Goal: Understand process/instructions

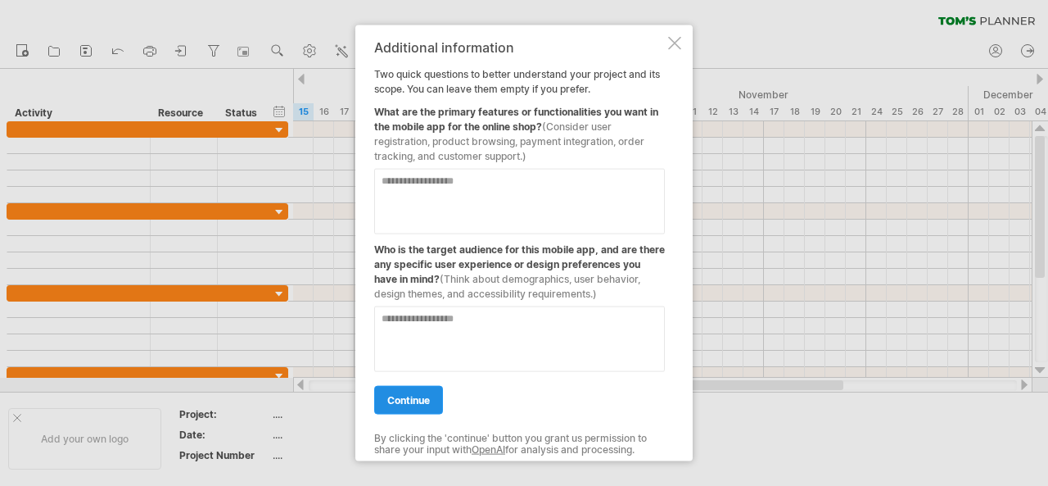
click at [404, 398] on span "continue" at bounding box center [408, 399] width 43 height 12
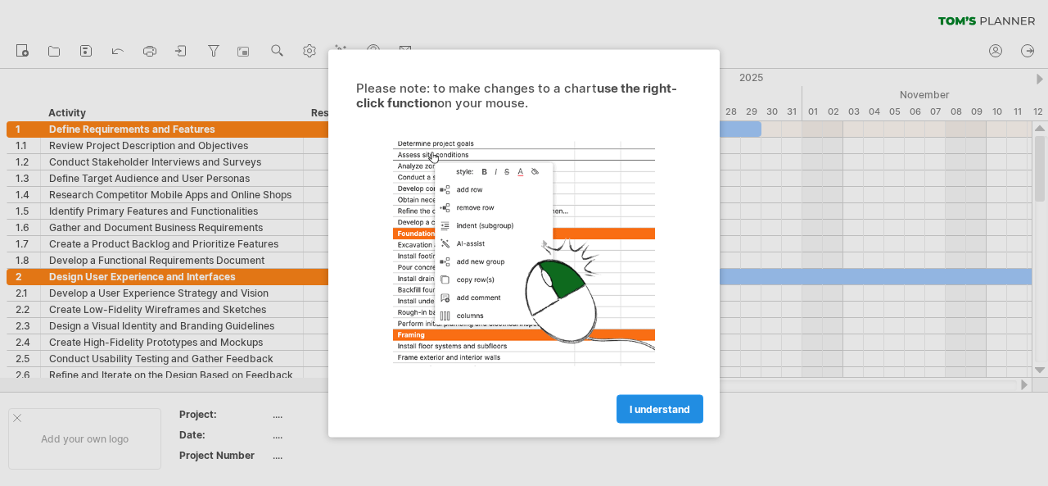
click at [635, 409] on span "I understand" at bounding box center [660, 408] width 61 height 12
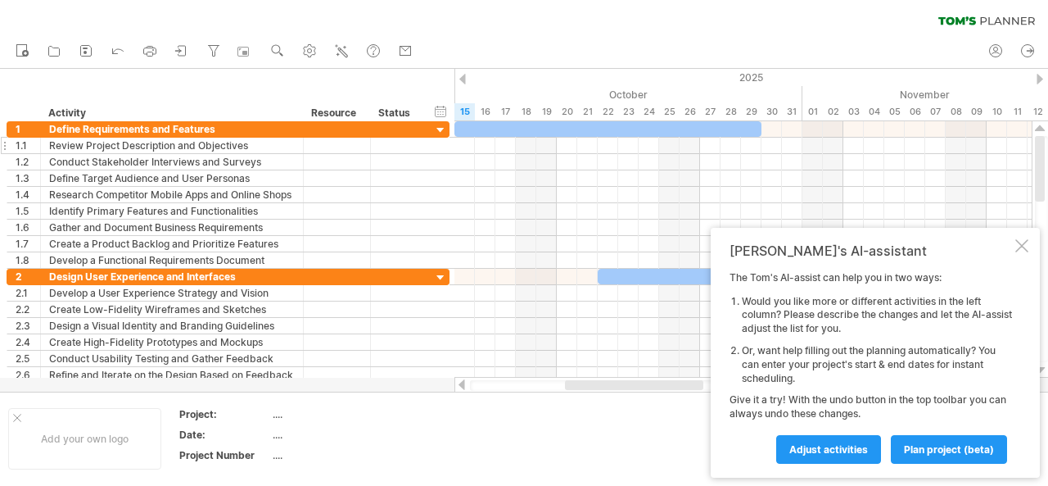
click at [74, 144] on div "Review Project Description and Objectives" at bounding box center [172, 146] width 246 height 16
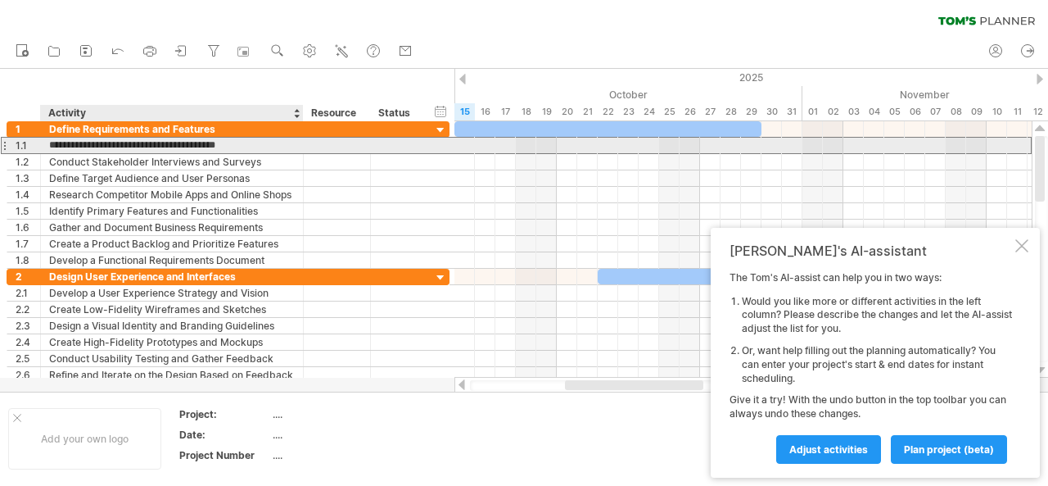
click at [1027, 242] on div at bounding box center [1021, 245] width 13 height 13
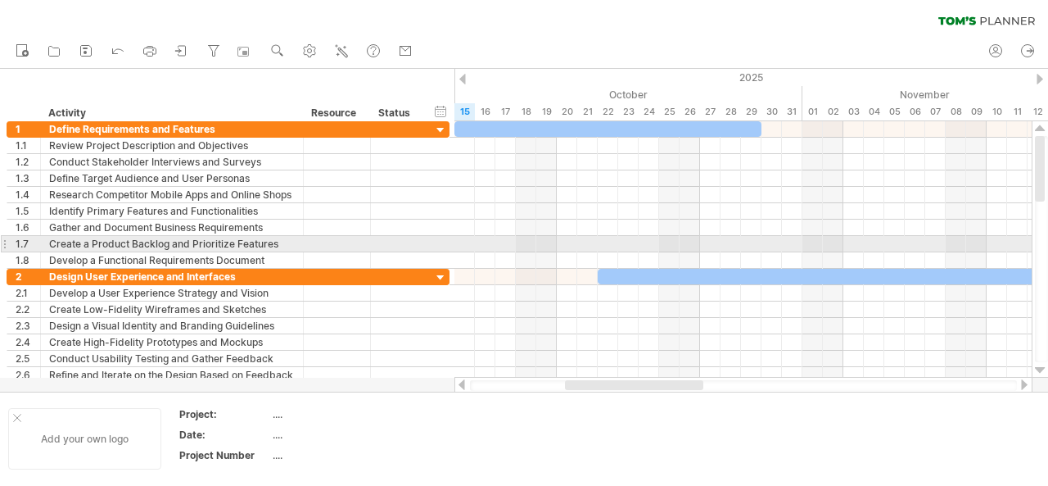
click at [18, 418] on div at bounding box center [17, 417] width 8 height 8
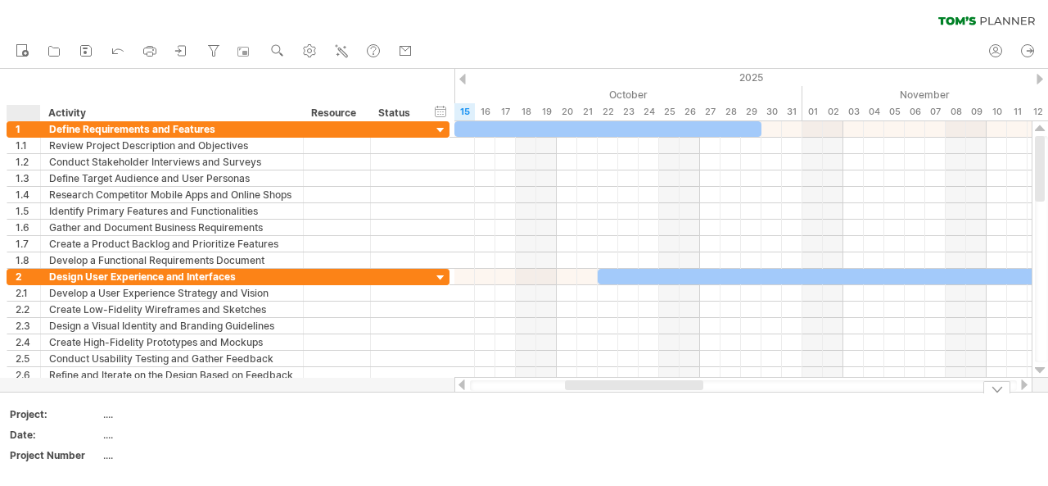
click at [1038, 166] on div at bounding box center [1040, 169] width 10 height 66
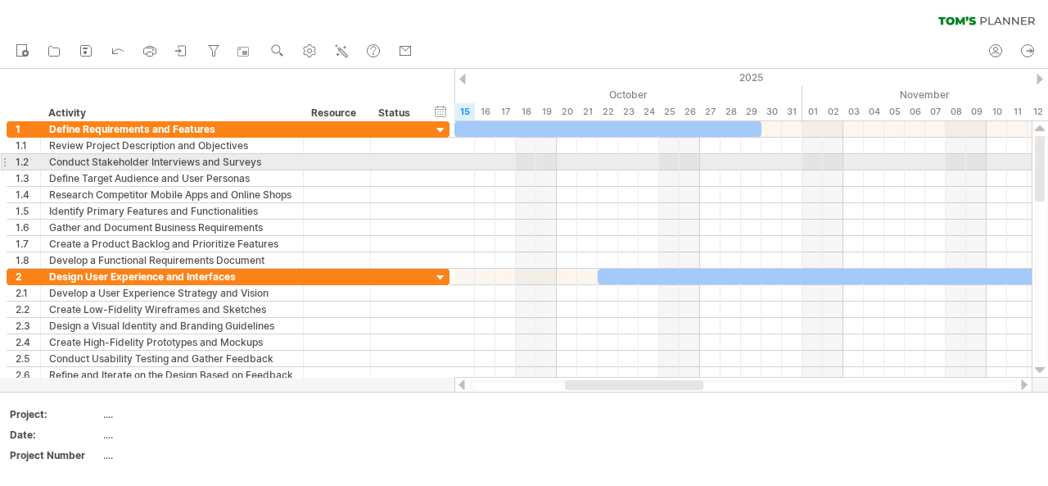
click at [1042, 170] on div at bounding box center [1040, 169] width 10 height 66
click at [1039, 189] on div at bounding box center [1040, 169] width 10 height 66
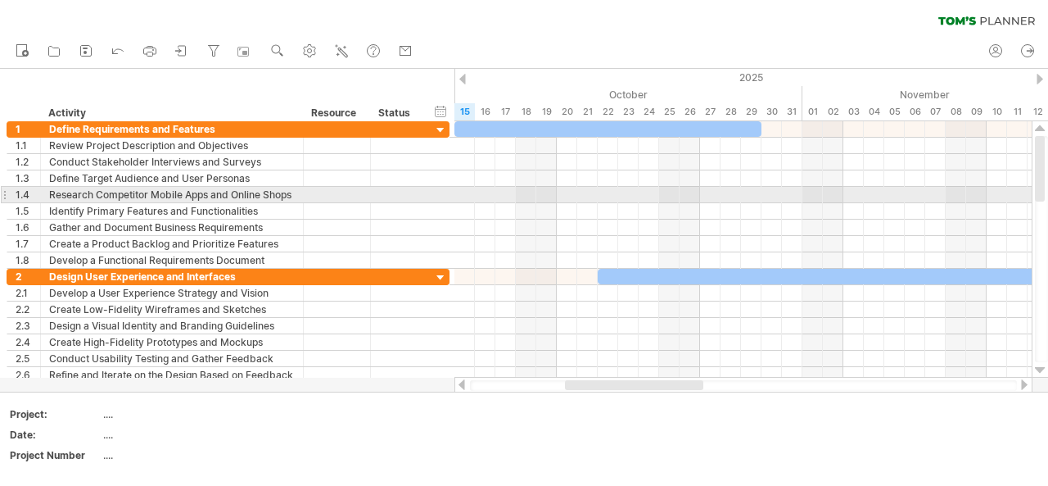
click at [1039, 189] on div at bounding box center [1040, 169] width 10 height 66
click at [1038, 183] on div at bounding box center [1040, 169] width 10 height 66
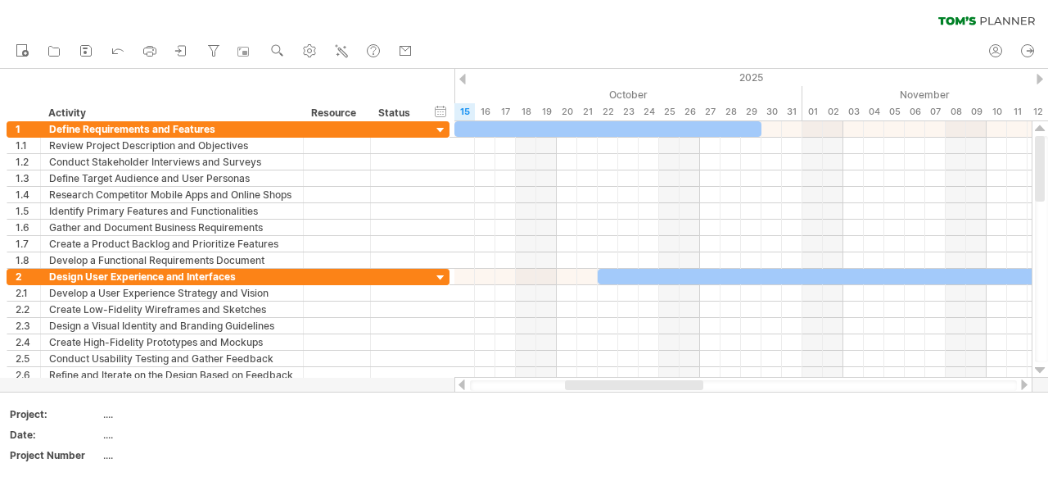
click at [587, 387] on div at bounding box center [634, 385] width 138 height 10
